Goal: Task Accomplishment & Management: Use online tool/utility

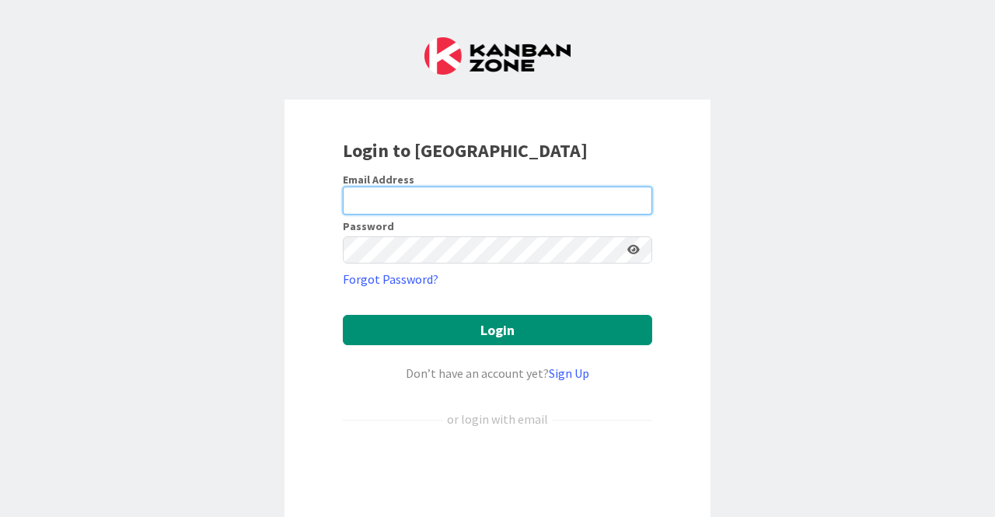
click at [527, 194] on input "email" at bounding box center [497, 201] width 309 height 28
type input "[PERSON_NAME][EMAIL_ADDRESS][DOMAIN_NAME]"
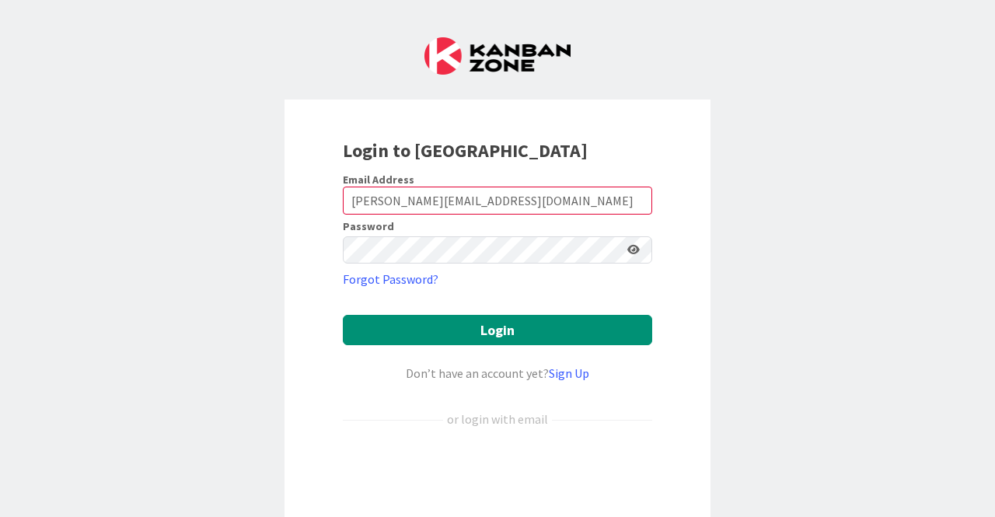
click at [961, 144] on div "Login to [GEOGRAPHIC_DATA] Email Address [EMAIL_ADDRESS][DOMAIN_NAME] Password …" at bounding box center [497, 258] width 995 height 517
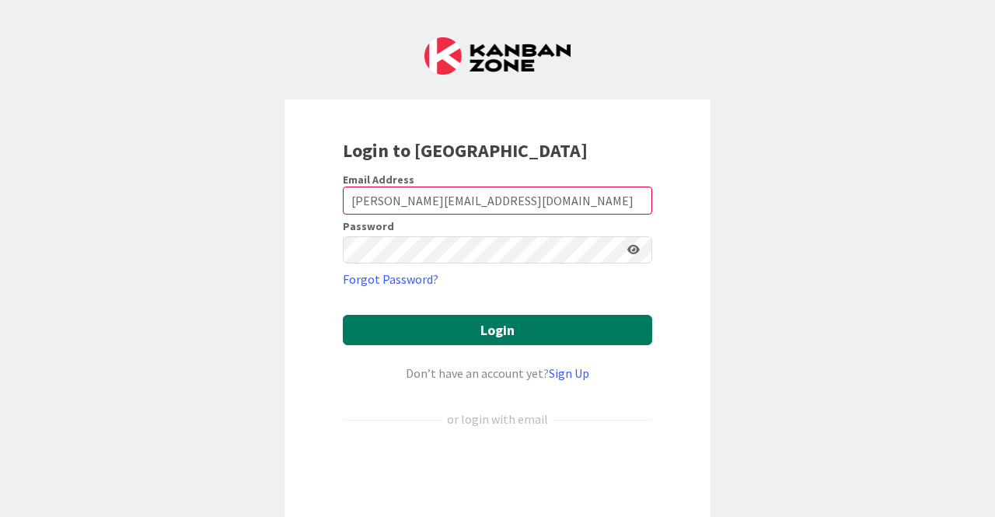
click at [516, 337] on button "Login" at bounding box center [497, 330] width 309 height 30
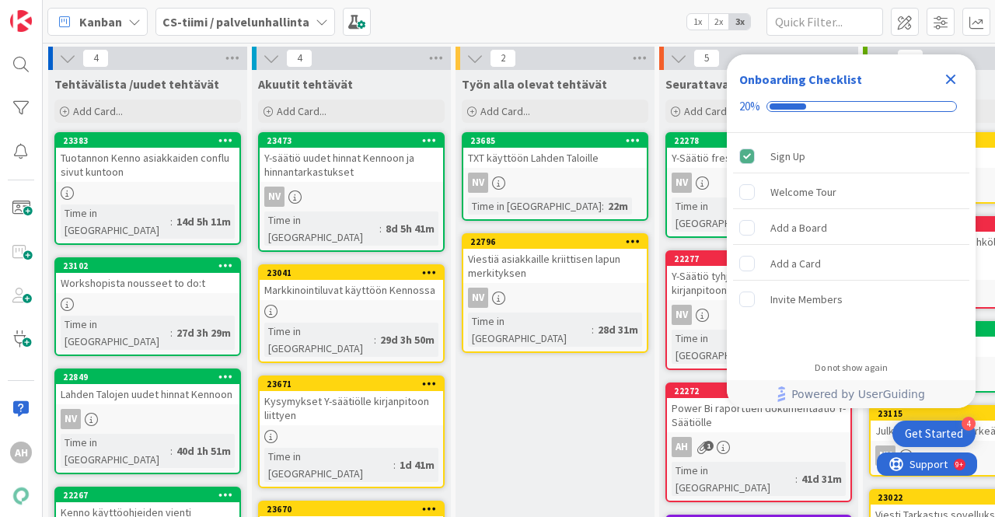
click at [962, 82] on div "Close Checklist" at bounding box center [951, 79] width 25 height 25
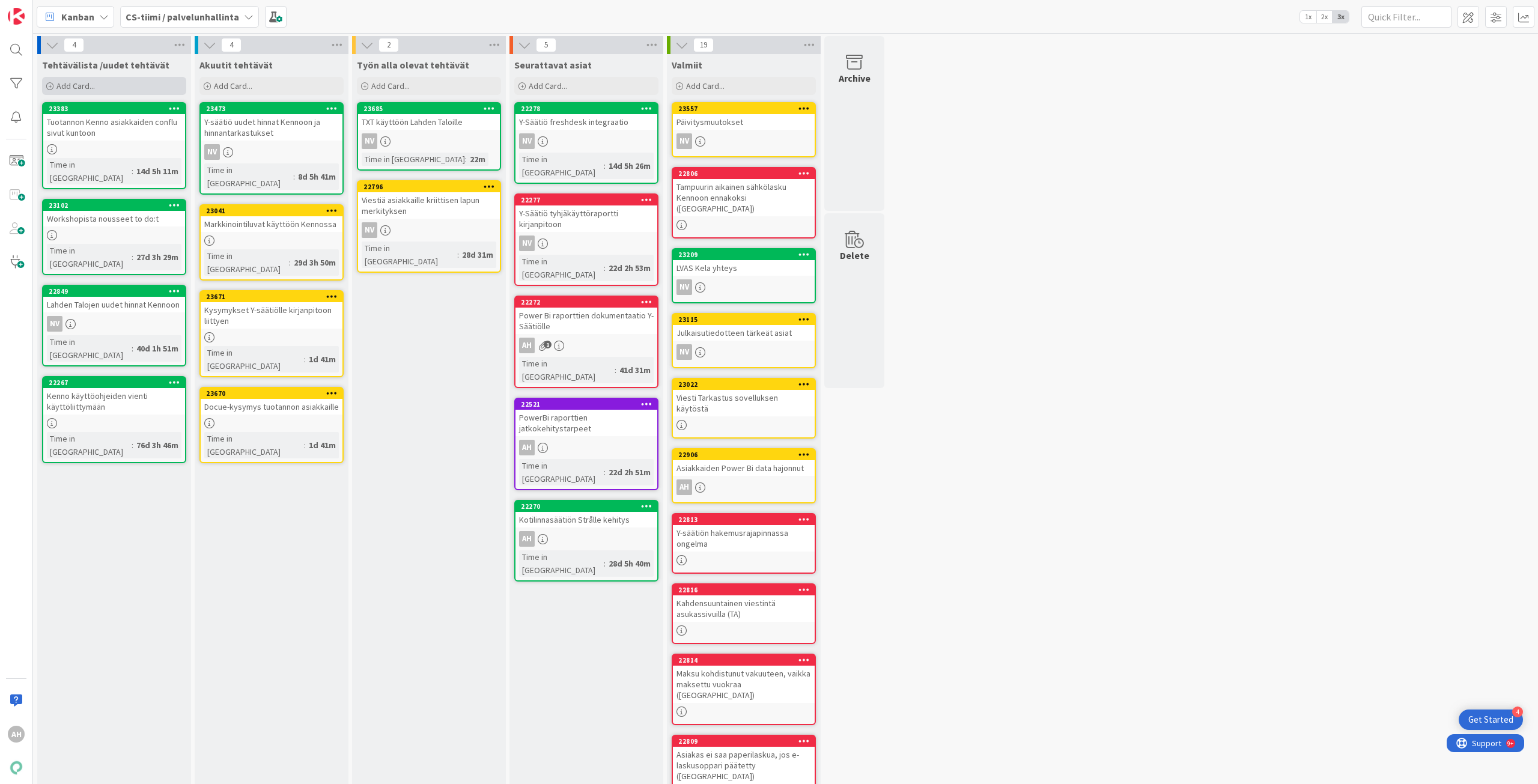
click at [84, 87] on span "Add Card..." at bounding box center [76, 86] width 39 height 11
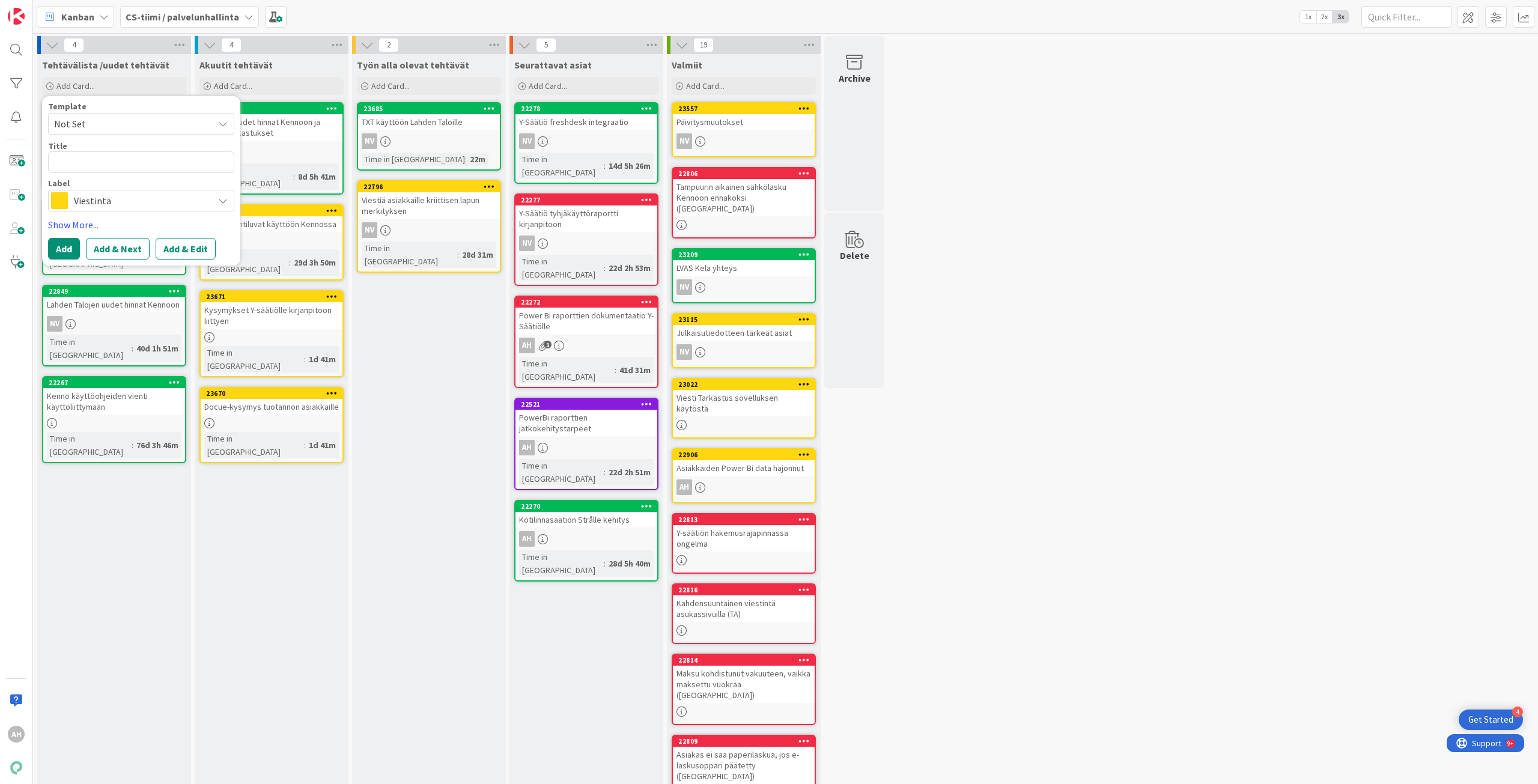
type textarea "x"
type textarea "Y"
type textarea "x"
type textarea "Yä"
type textarea "x"
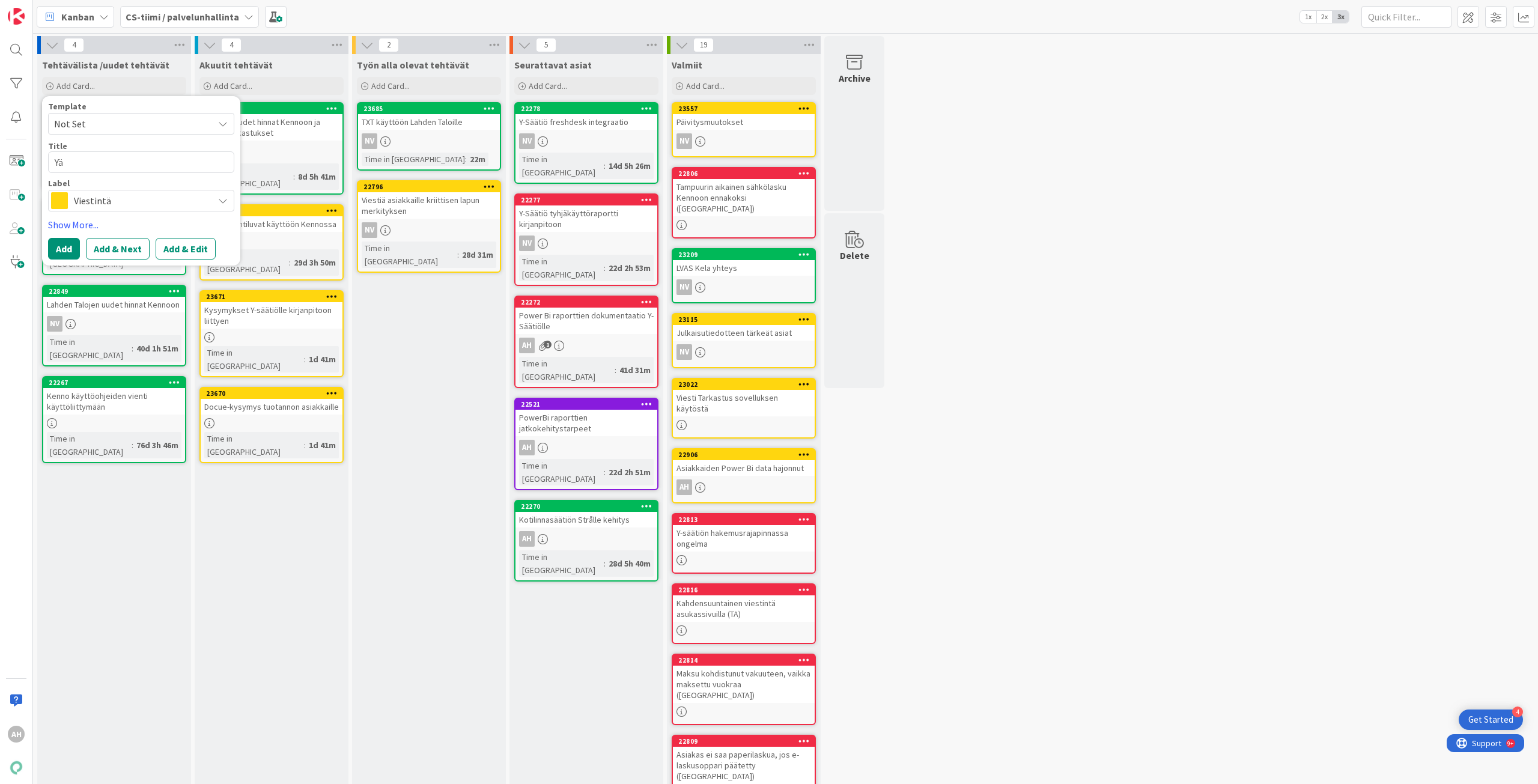
type textarea "Y"
type textarea "x"
type textarea "Y-"
type textarea "x"
type textarea "Y-s"
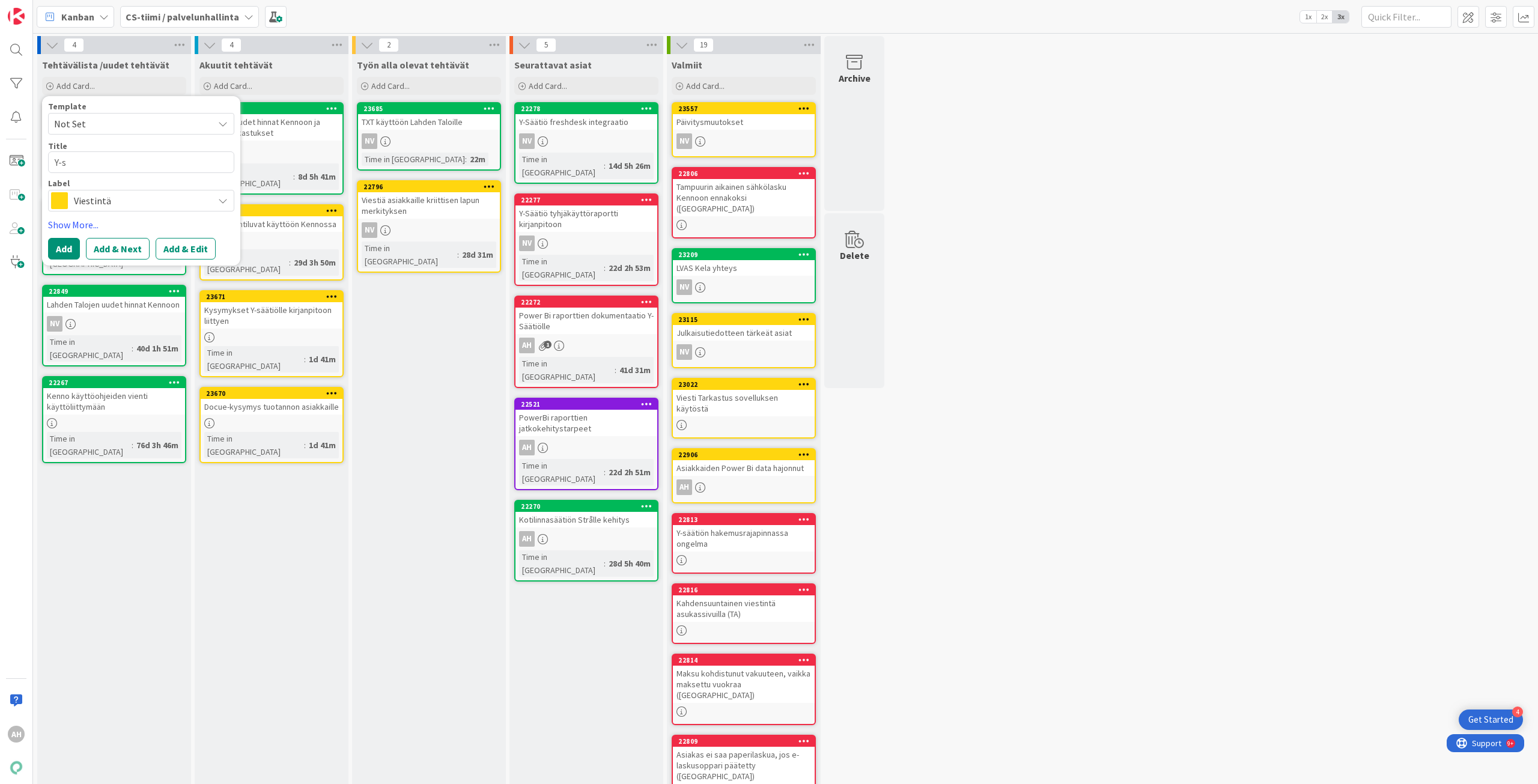
type textarea "x"
type textarea "Y-sä"
type textarea "x"
type textarea "Y-sää"
type textarea "x"
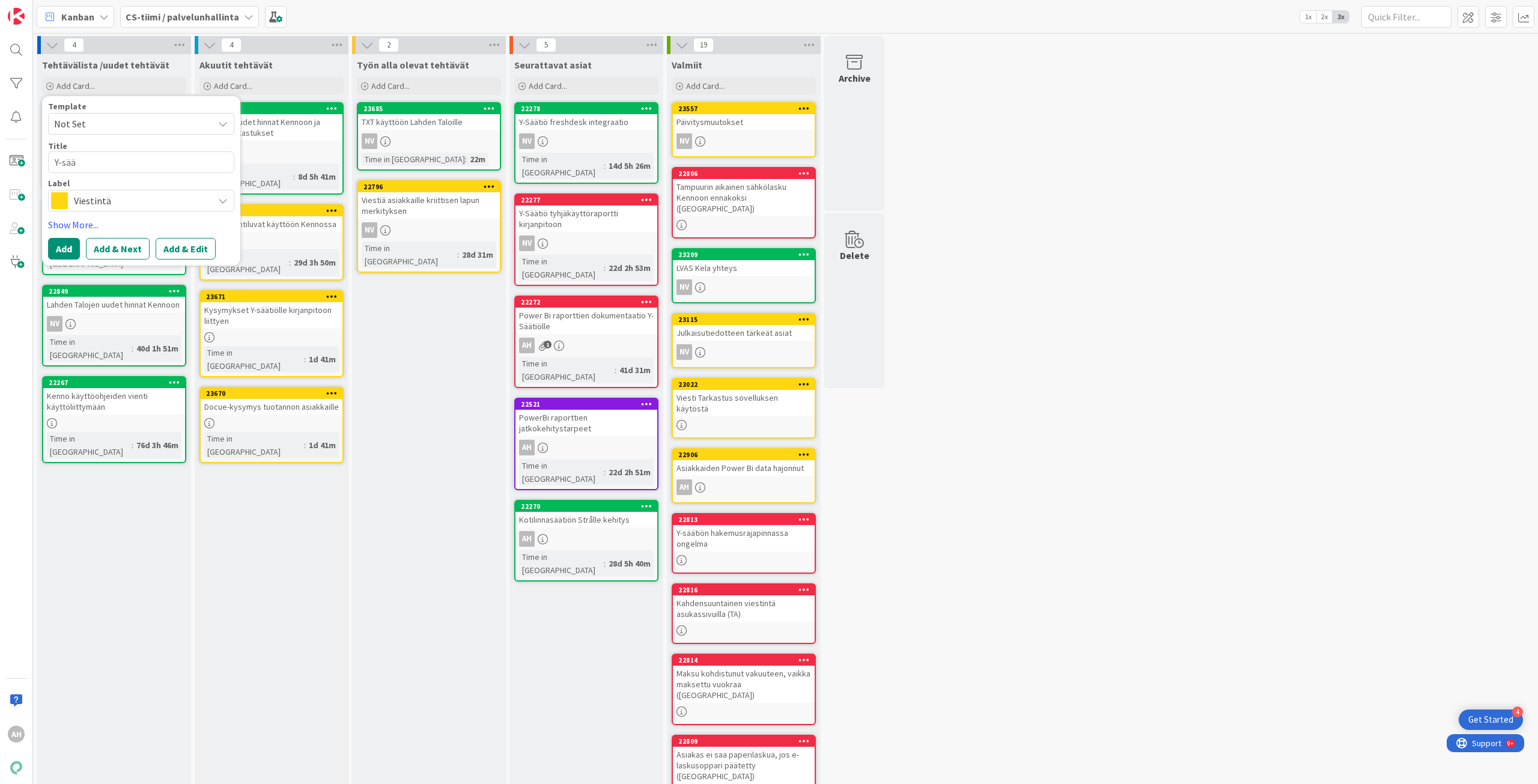
type textarea "Y-säät"
type textarea "x"
type textarea "Y-sääti"
type textarea "x"
type textarea "Y-säätiö"
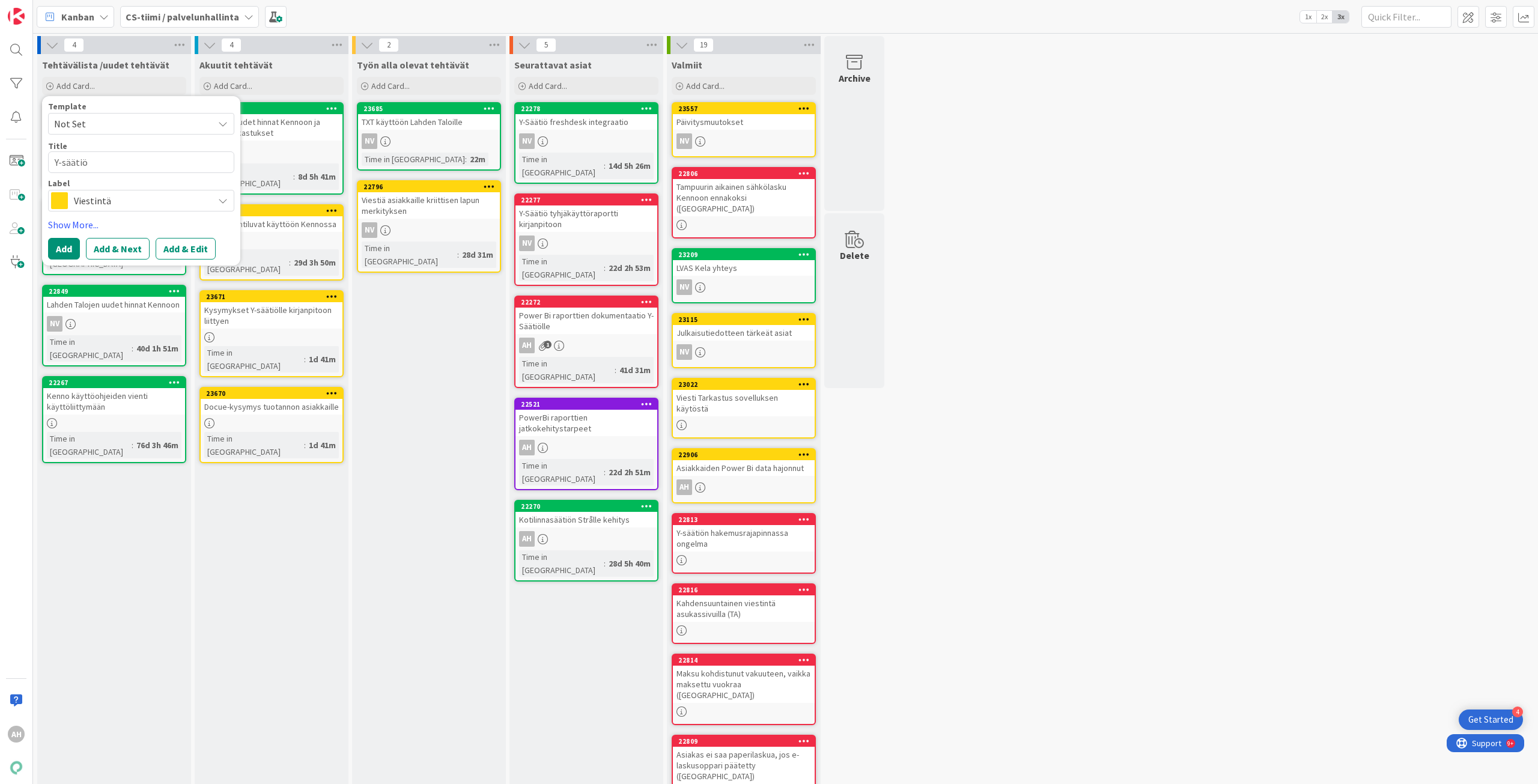
type textarea "x"
type textarea "Y-säätiön"
type textarea "x"
type textarea "Y-säätiön"
type textarea "x"
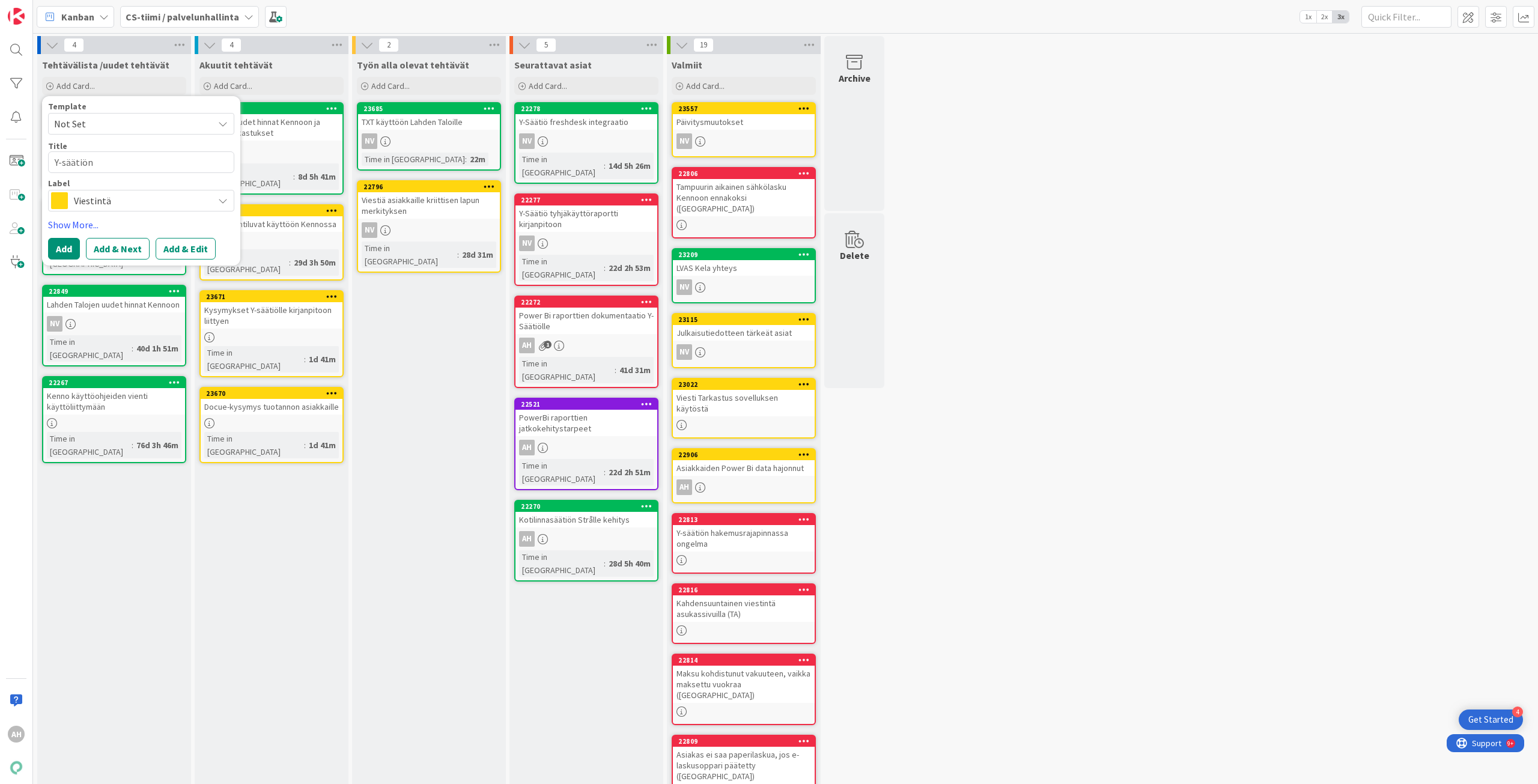
type textarea "Y-säätiön p"
type textarea "x"
type textarea "Y-säätiön pa"
type textarea "x"
type textarea "Y-säätiön pal"
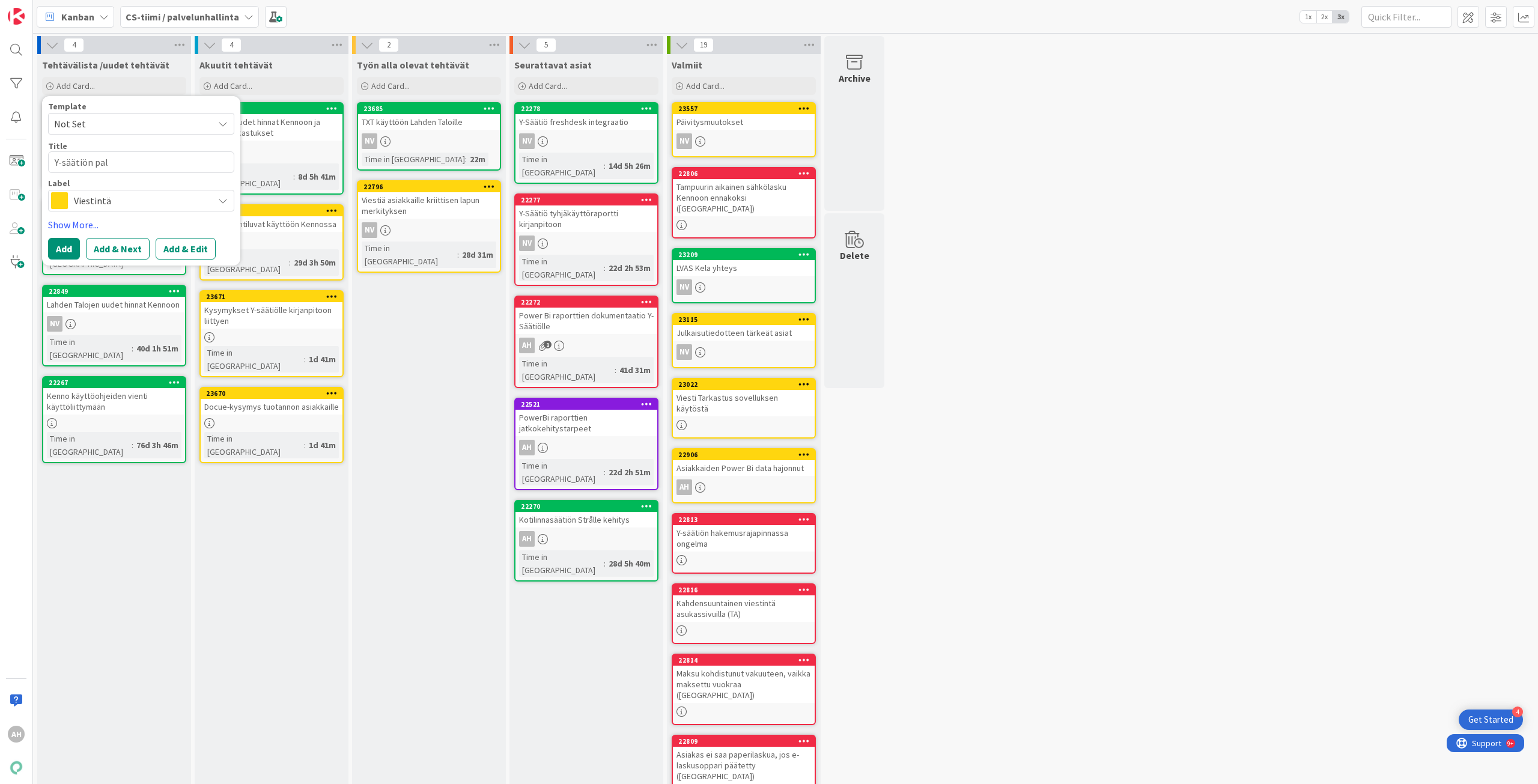
type textarea "x"
type textarea "Y-säätiön palv"
type textarea "x"
type textarea "Y-säätiön palve"
type textarea "x"
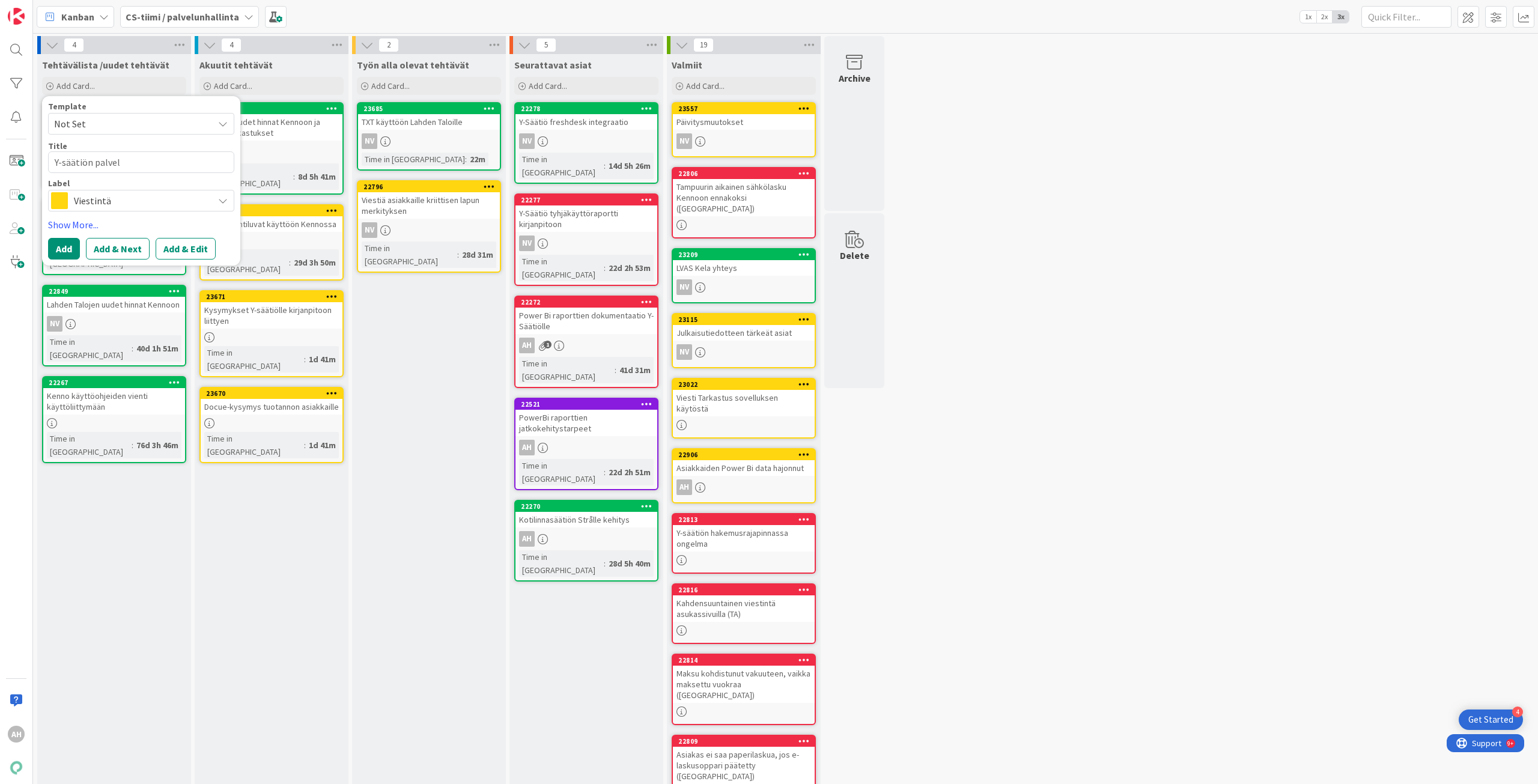
type textarea "Y-säätiön palvelu"
type textarea "x"
type textarea "Y-säätiön palvelun"
type textarea "x"
type textarea "Y-säätiön palvelunh"
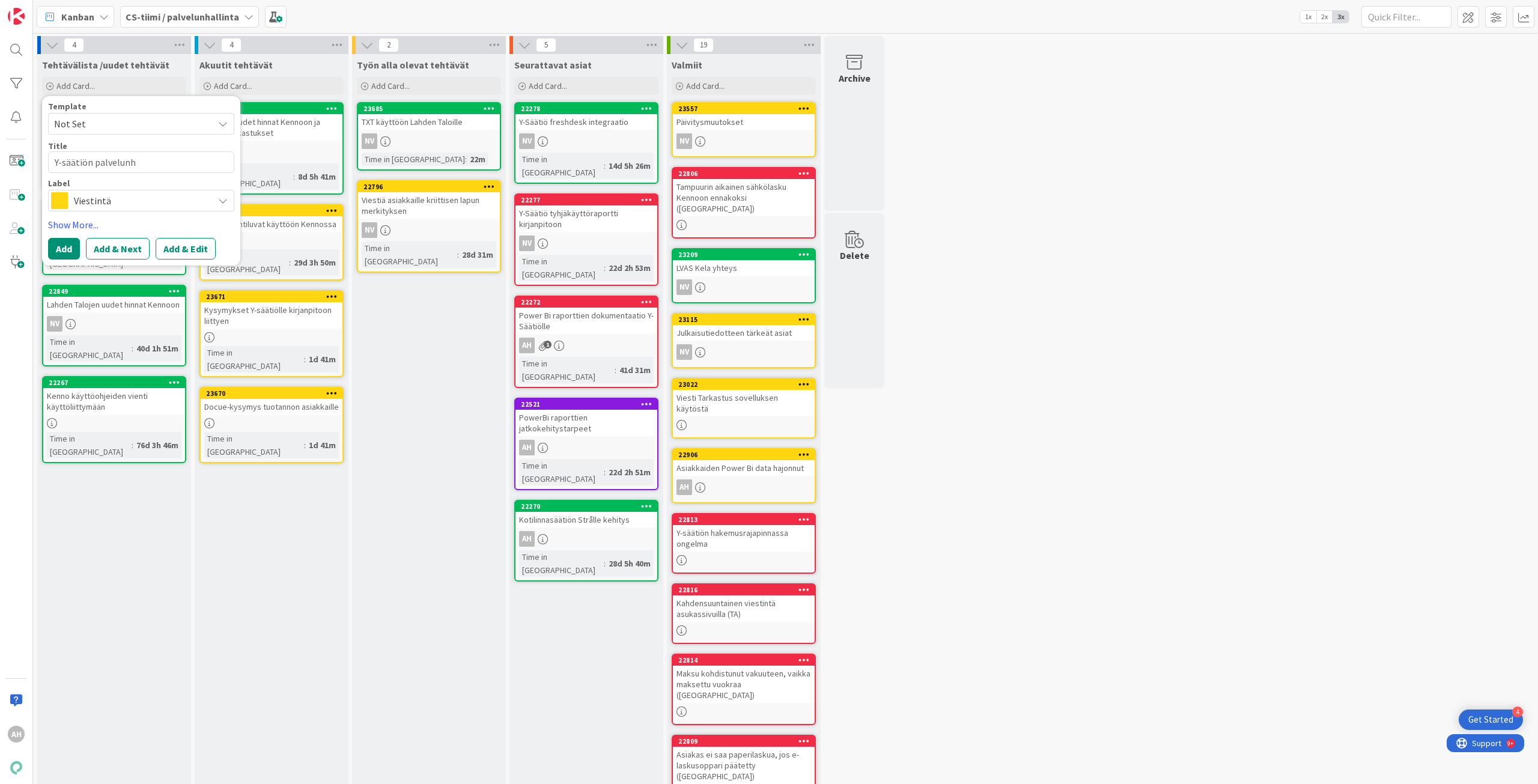
type textarea "x"
type textarea "Y-säätiön palvelunha"
type textarea "x"
type textarea "Y-säätiön palvelunhal"
type textarea "x"
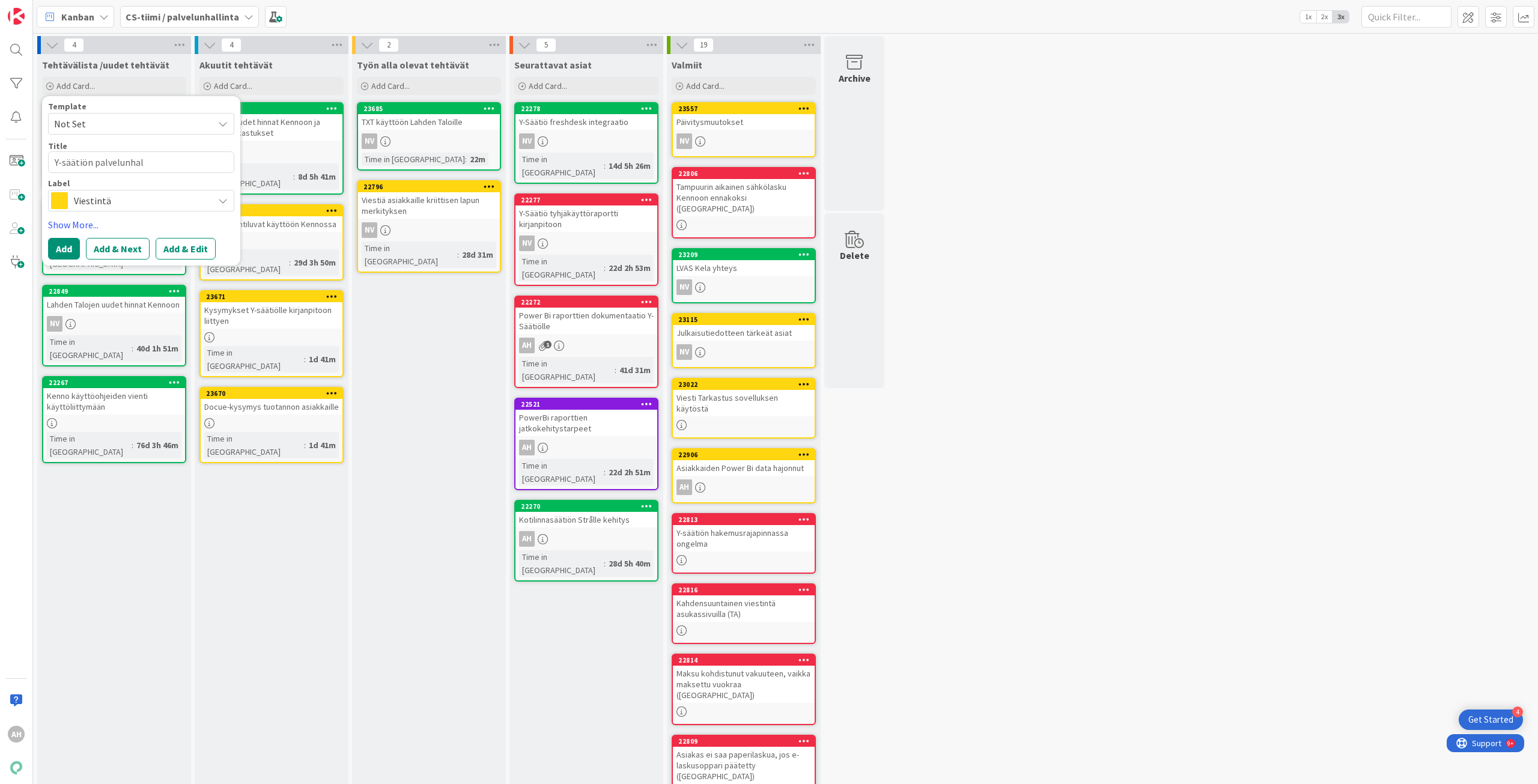
type textarea "Y-säätiön palvelunhall"
type textarea "x"
type textarea "Y-säätiön palvelunhalli"
type textarea "x"
type textarea "Y-säätiön palvelunhallin"
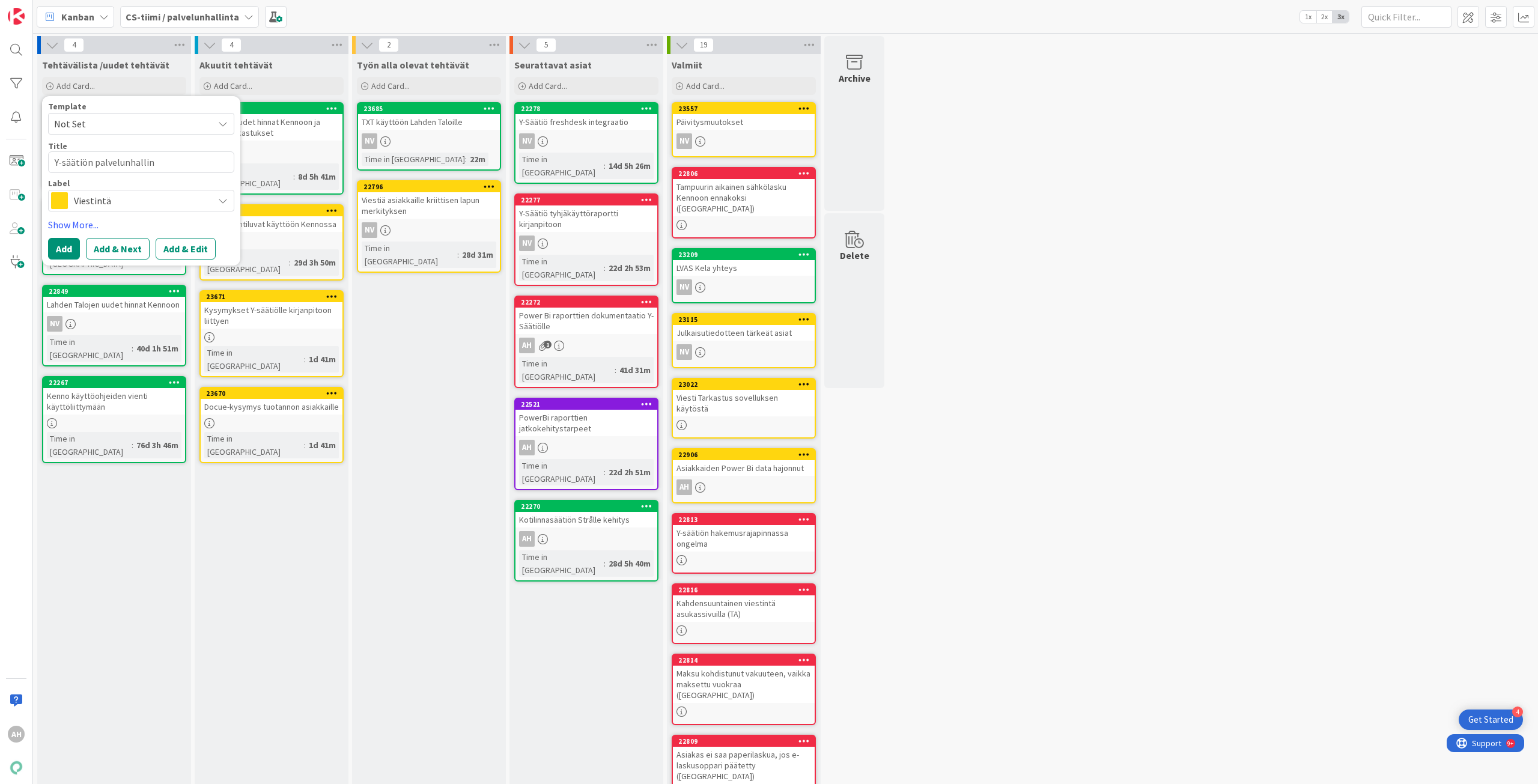
type textarea "x"
type textarea "Y-säätiön palvelunhallint"
type textarea "x"
type textarea "Y-säätiön palvelunhallinta"
type textarea "x"
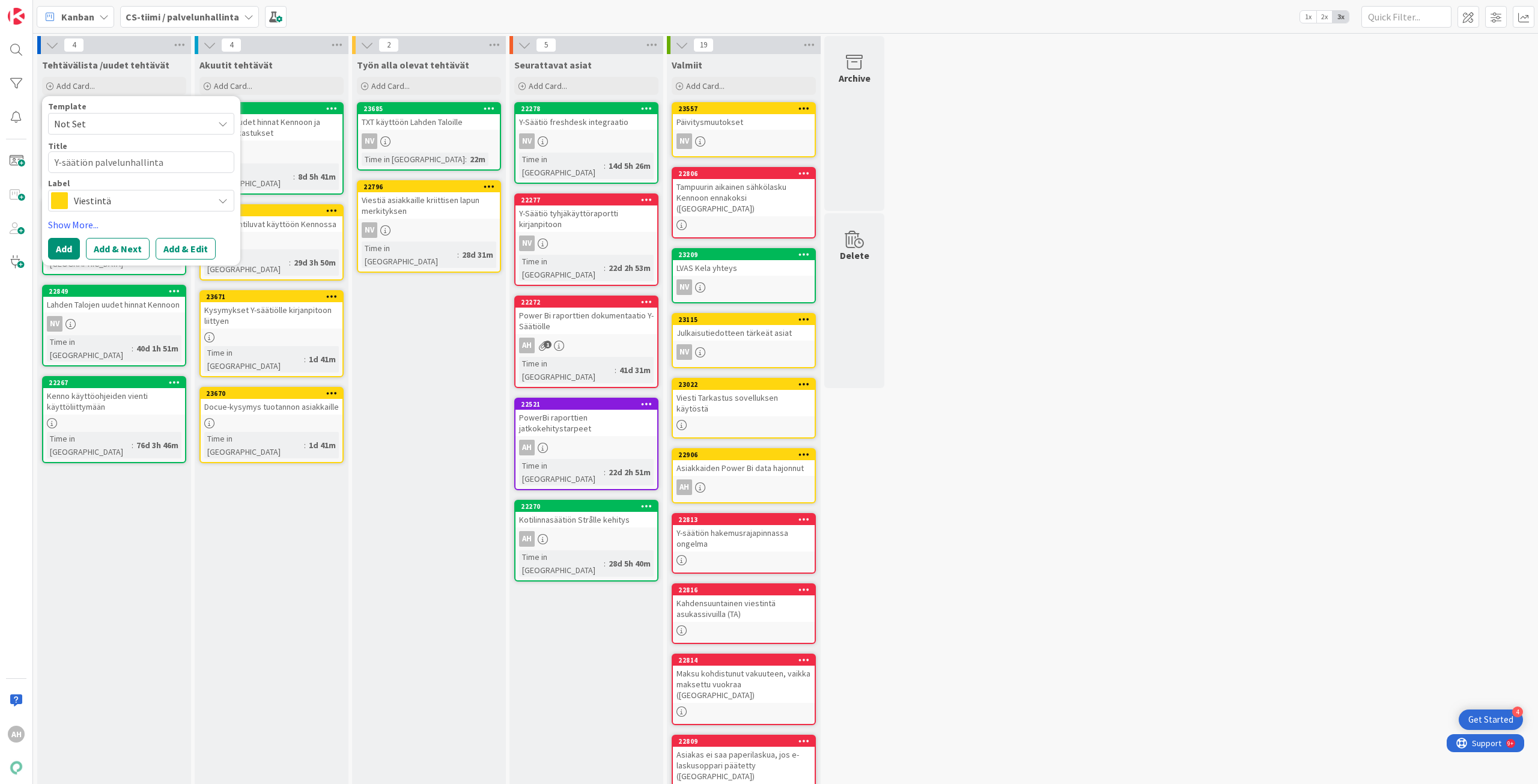
type textarea "Y-säätiön palvelunhallintaa"
type textarea "x"
type textarea "Y-säätiön palvelunhallintaan"
click at [226, 208] on div "Viestintä" at bounding box center [141, 201] width 186 height 22
click at [121, 290] on span "Tapaaminen" at bounding box center [167, 294] width 147 height 18
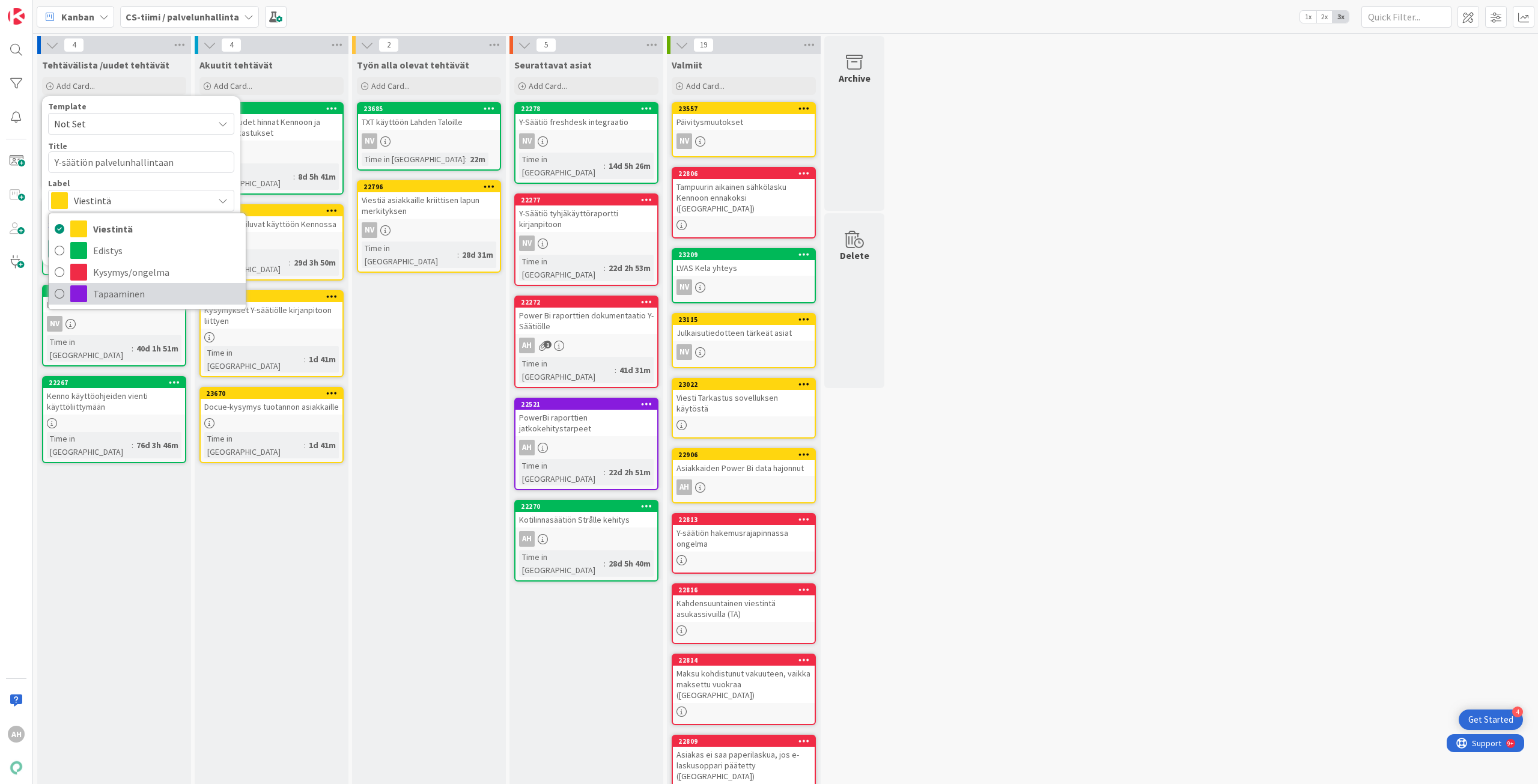
type textarea "x"
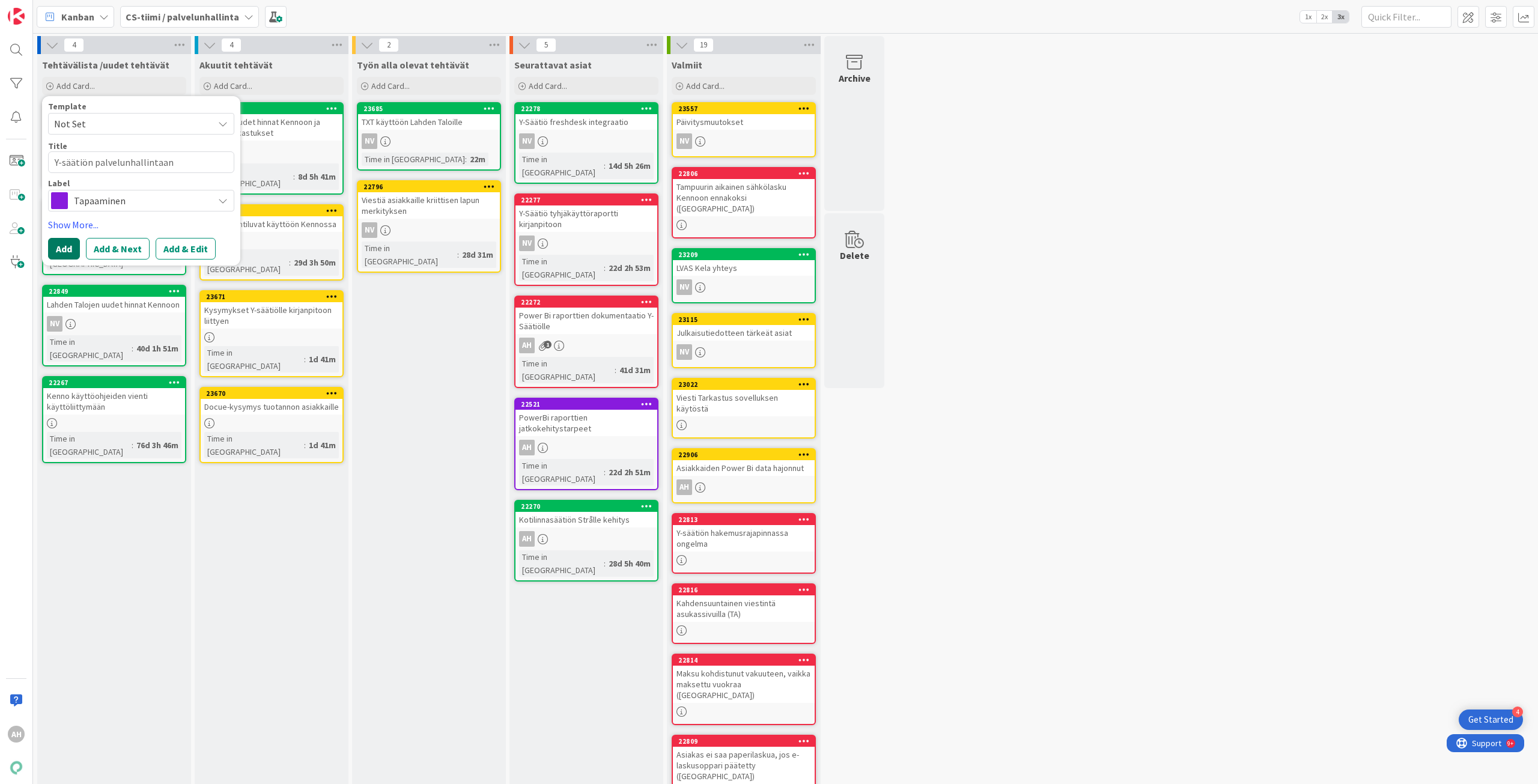
click at [66, 253] on button "Add" at bounding box center [63, 249] width 32 height 22
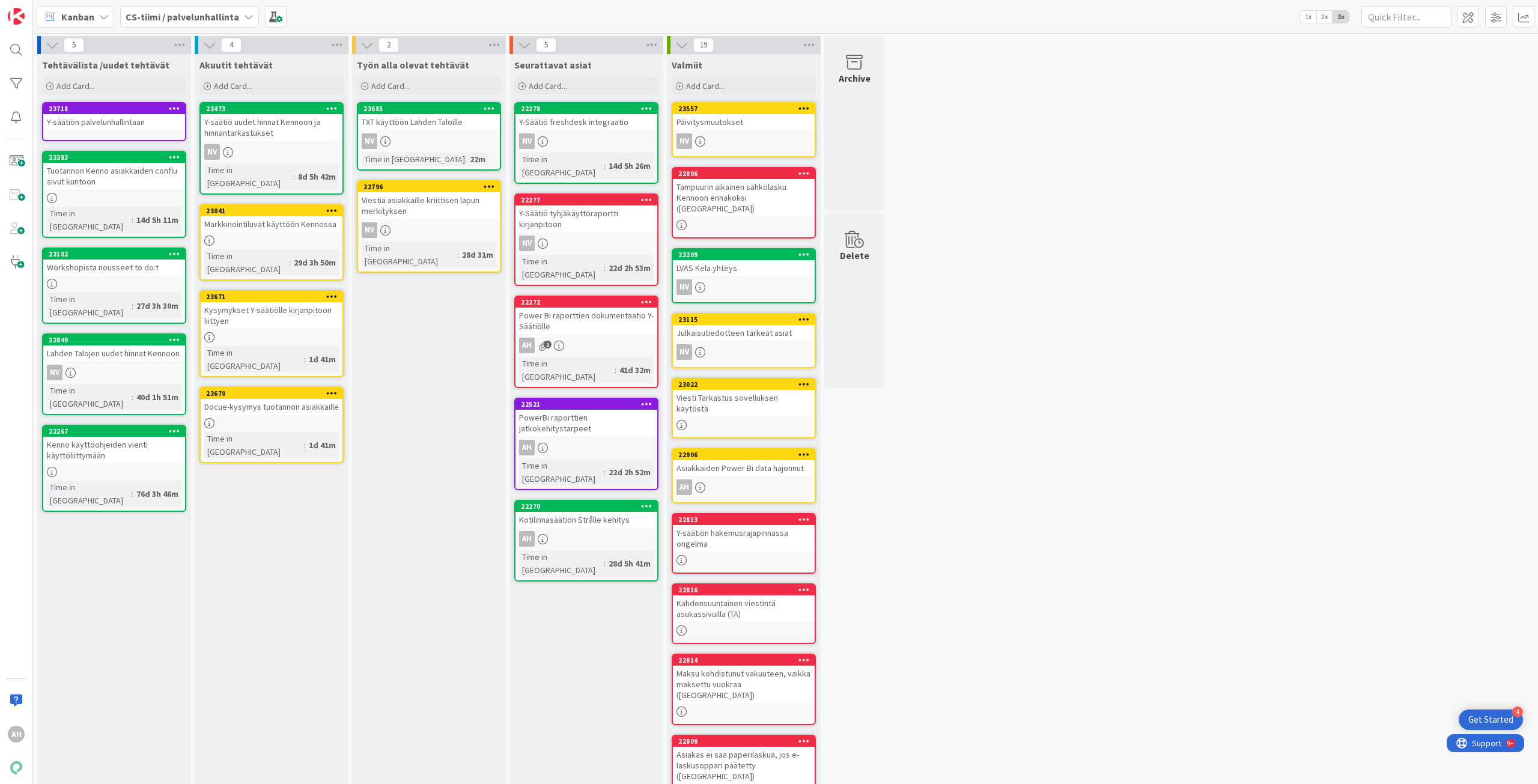
click at [126, 115] on div "Y-säätiön palvelunhallintaan" at bounding box center [114, 122] width 142 height 15
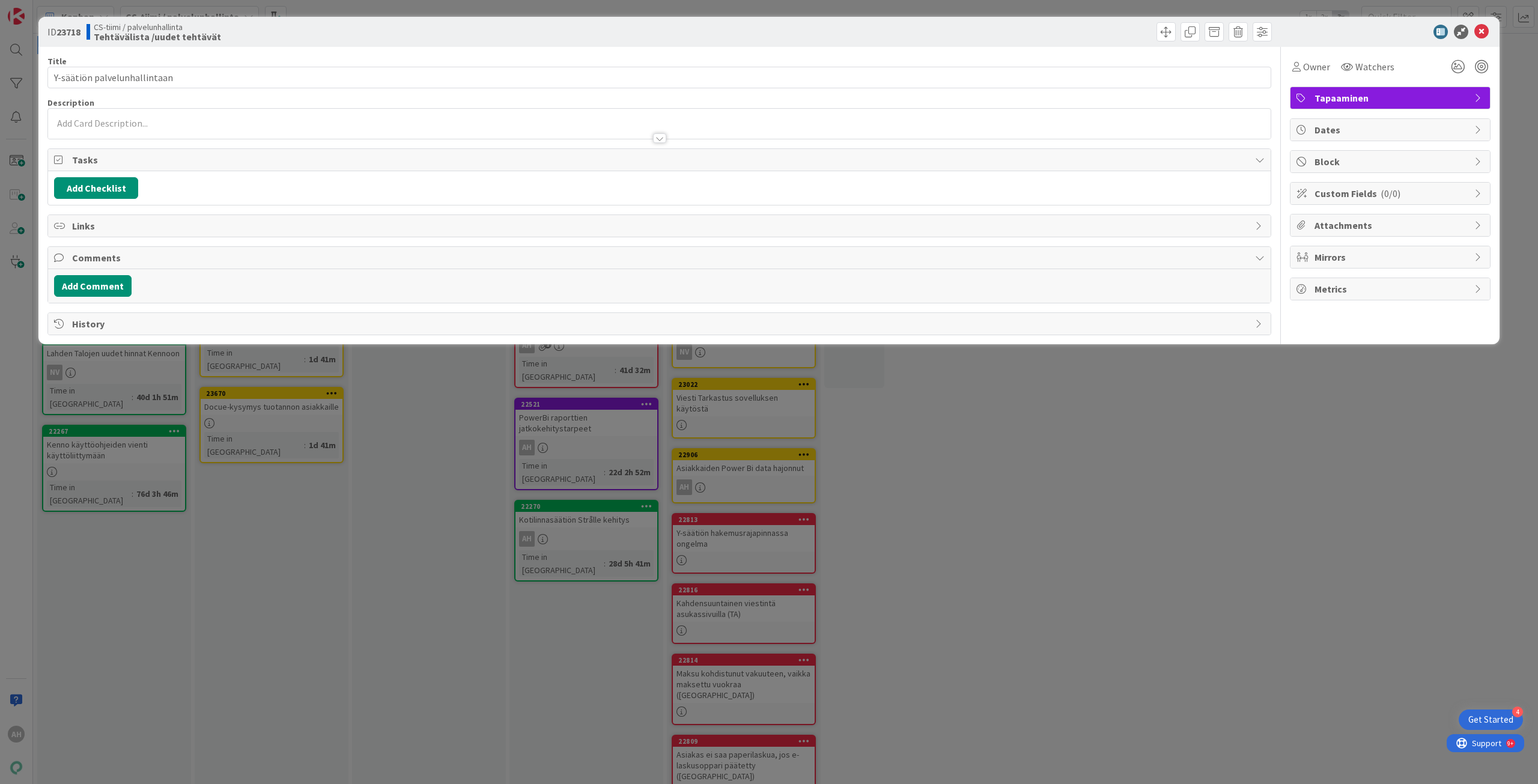
click at [126, 120] on p at bounding box center [659, 124] width 1210 height 14
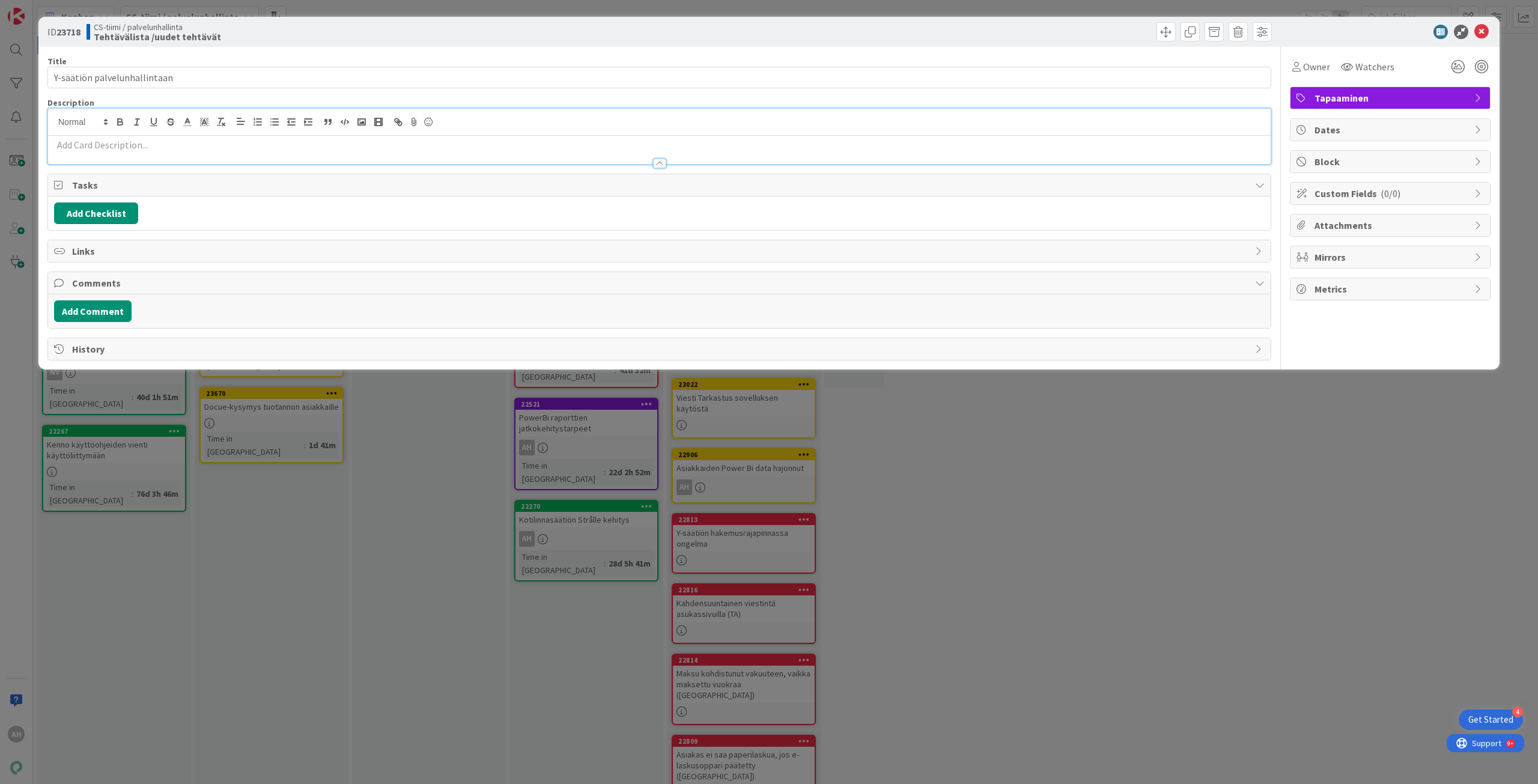
click at [110, 144] on p at bounding box center [659, 145] width 1210 height 14
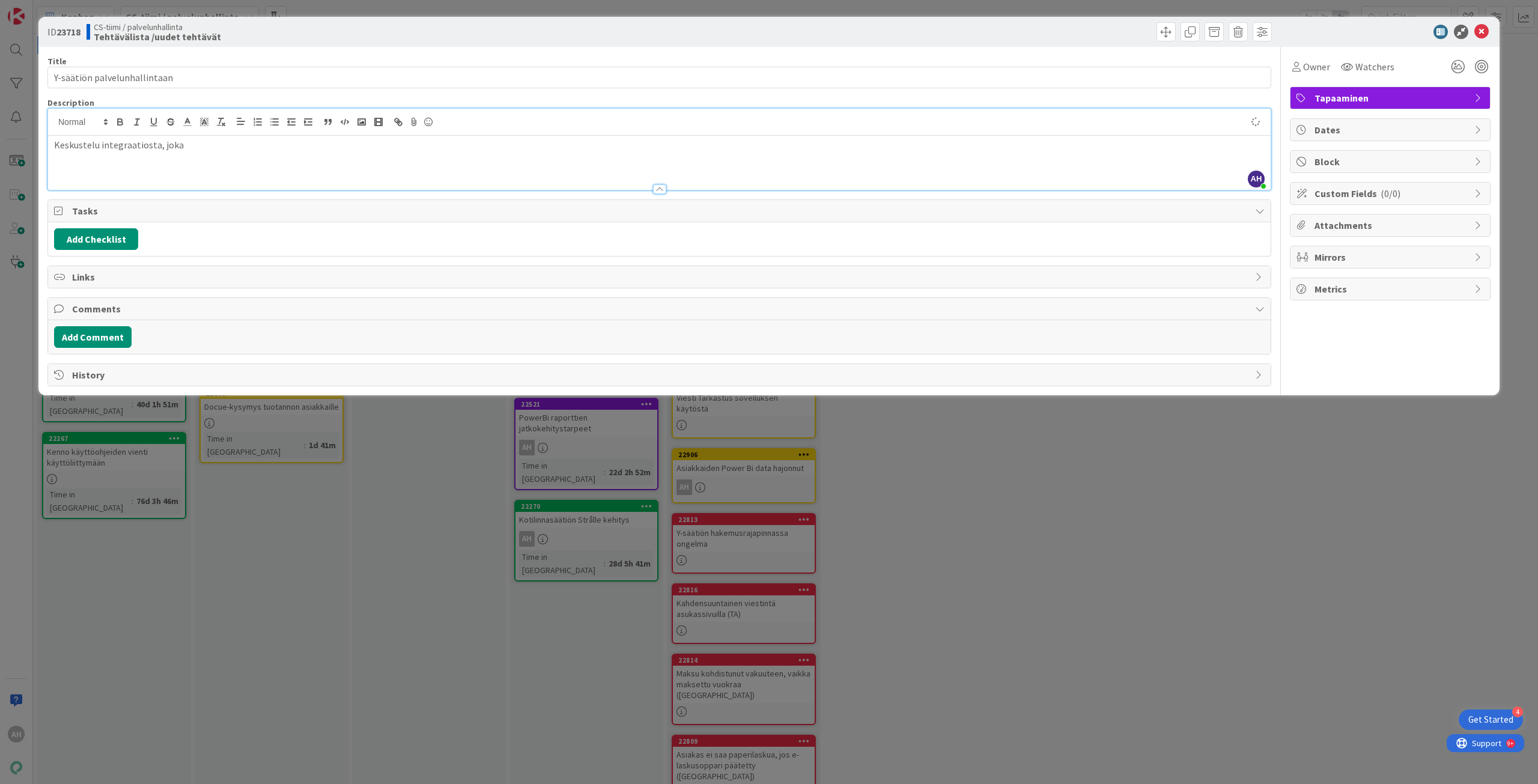
click at [110, 144] on p "Keskustelu integraatiosta, joka" at bounding box center [659, 145] width 1210 height 14
click at [131, 145] on p "Keskustelu integrataiosta, jossa sama idea kuin Pandian Tampuuri-integrataiossa…" at bounding box center [659, 145] width 1210 height 14
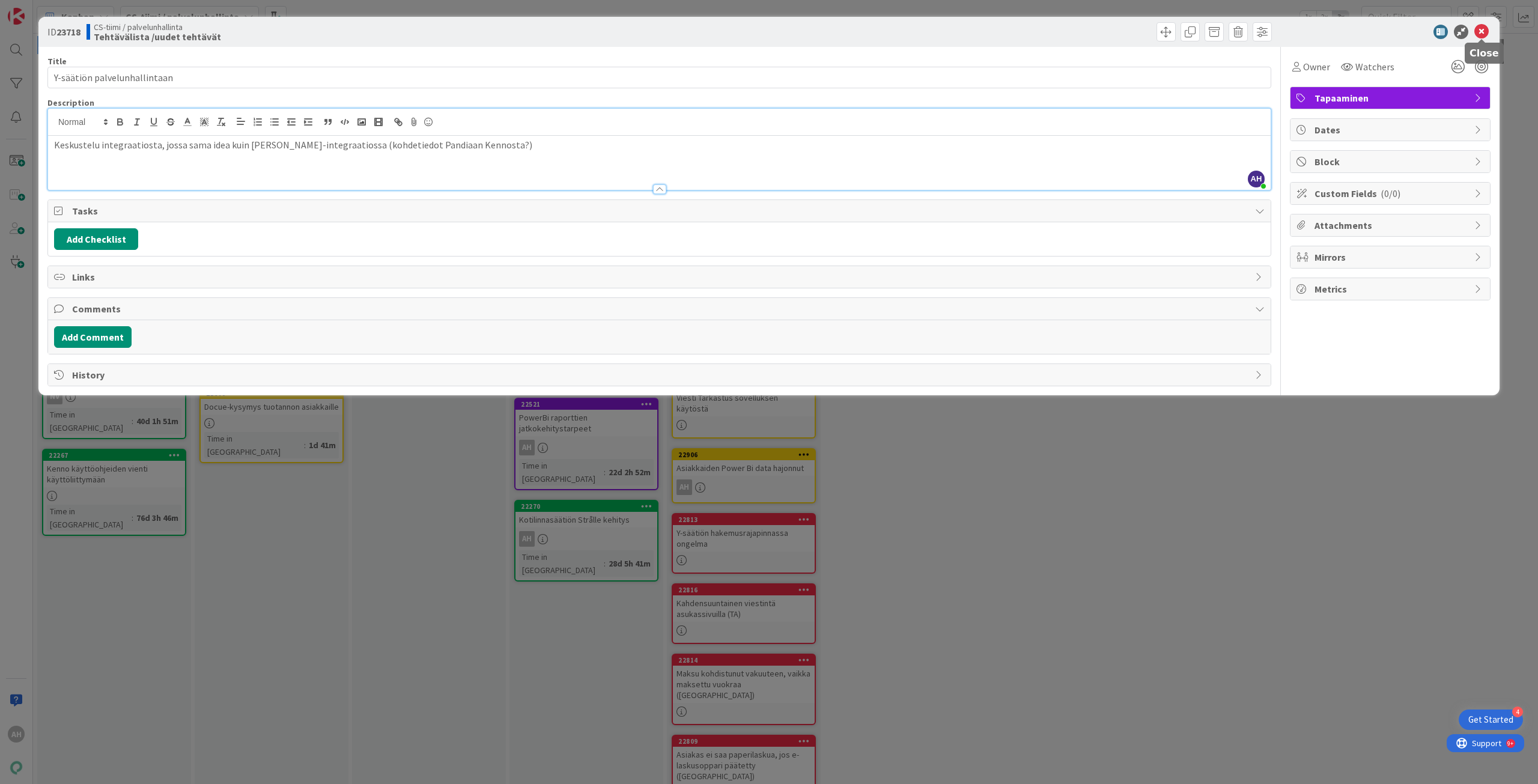
click at [769, 25] on icon at bounding box center [1481, 32] width 15 height 15
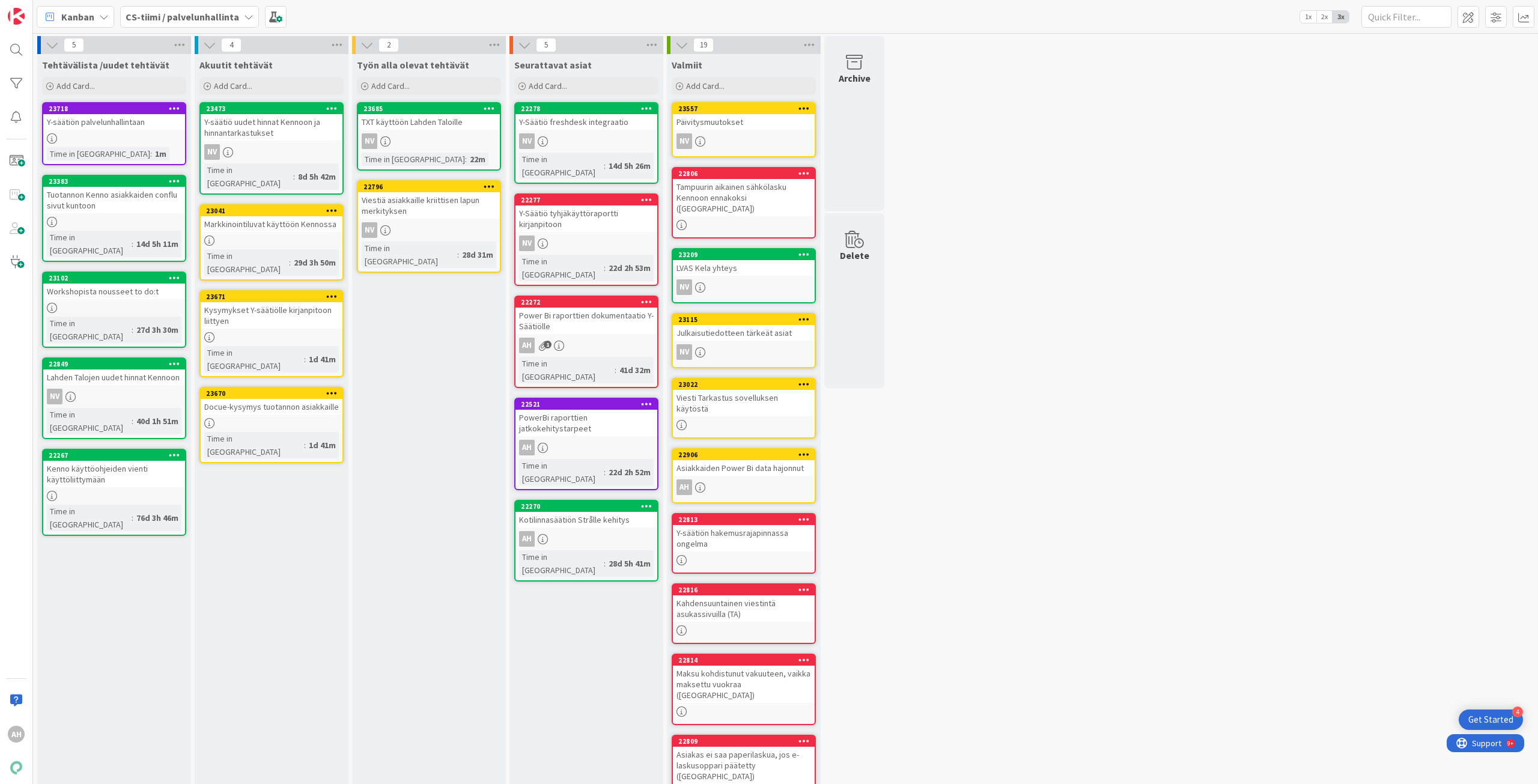
click at [179, 399] on div "Tehtävälista /uudet tehtävät Add Card... Template Not Set Title 0 / 128 Label V…" at bounding box center [114, 449] width 154 height 790
